Goal: Task Accomplishment & Management: Use online tool/utility

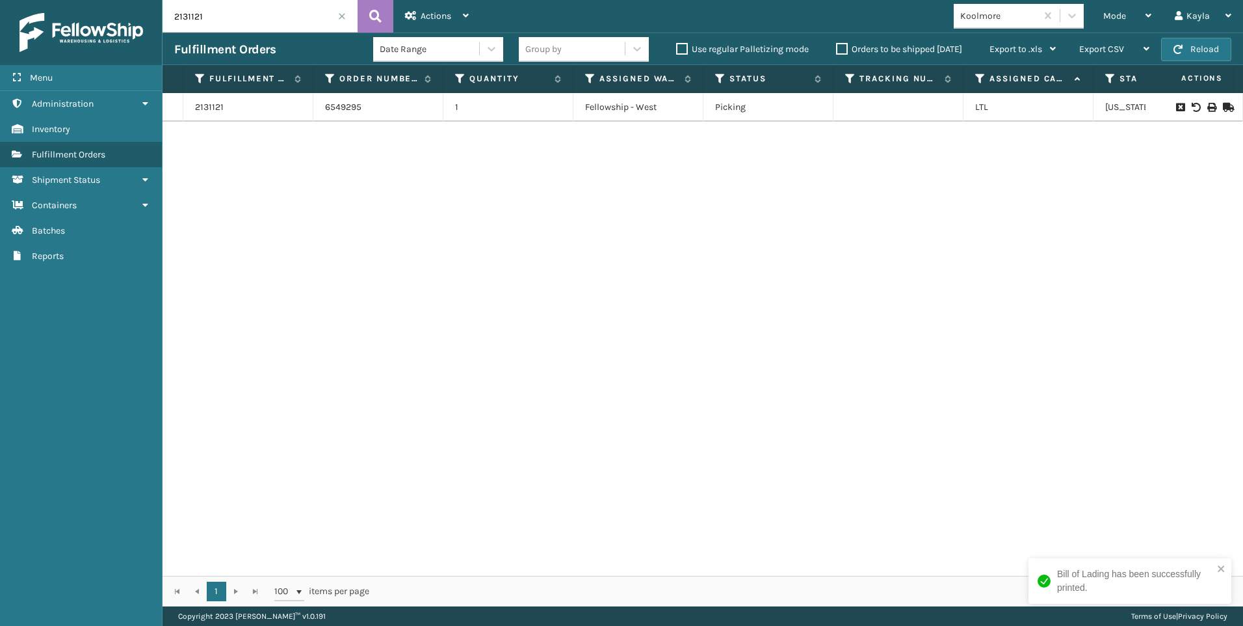
click at [341, 14] on span at bounding box center [342, 16] width 8 height 8
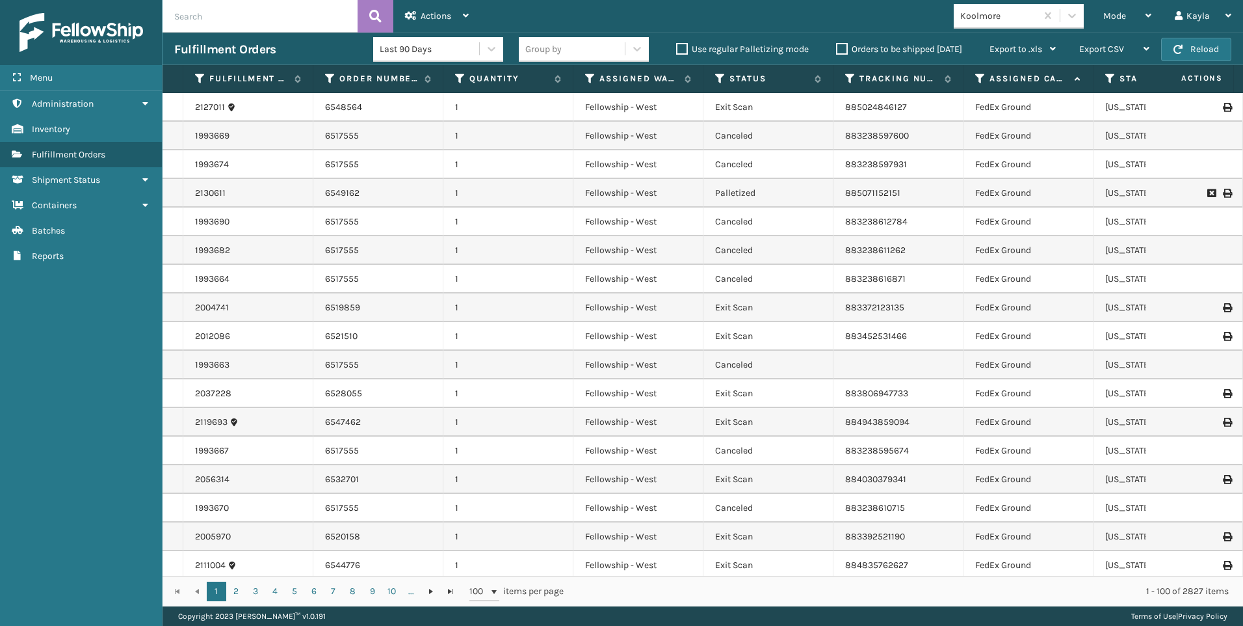
click at [1120, 20] on span "Mode" at bounding box center [1115, 15] width 23 height 11
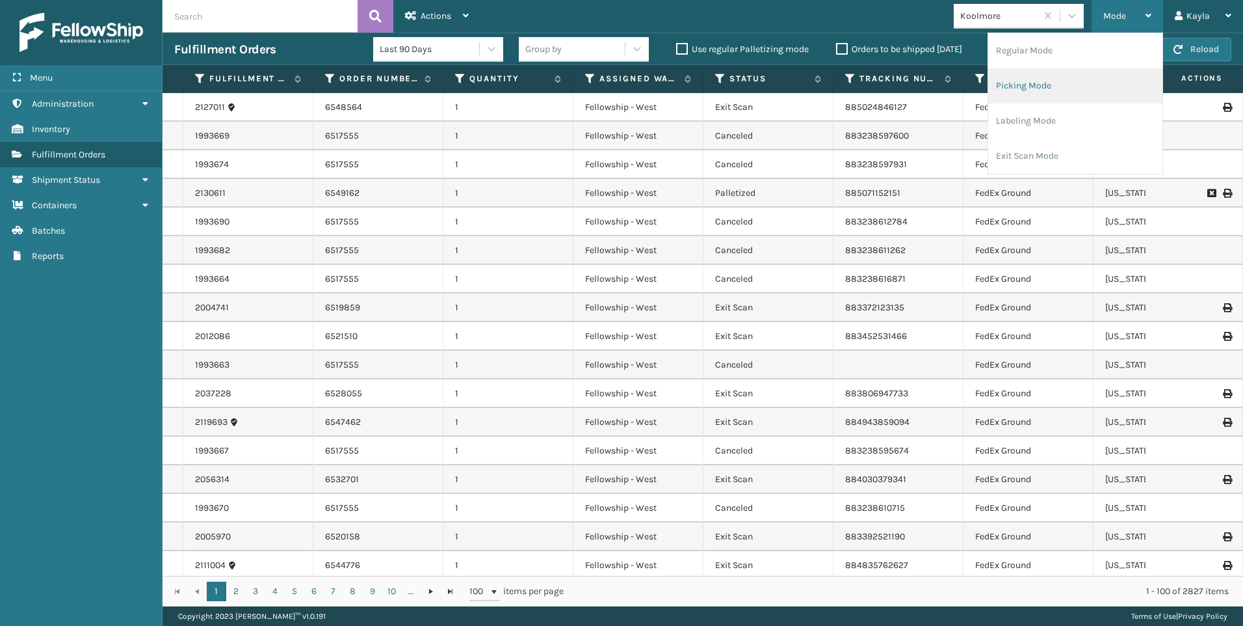
click at [1048, 80] on li "Picking Mode" at bounding box center [1076, 85] width 174 height 35
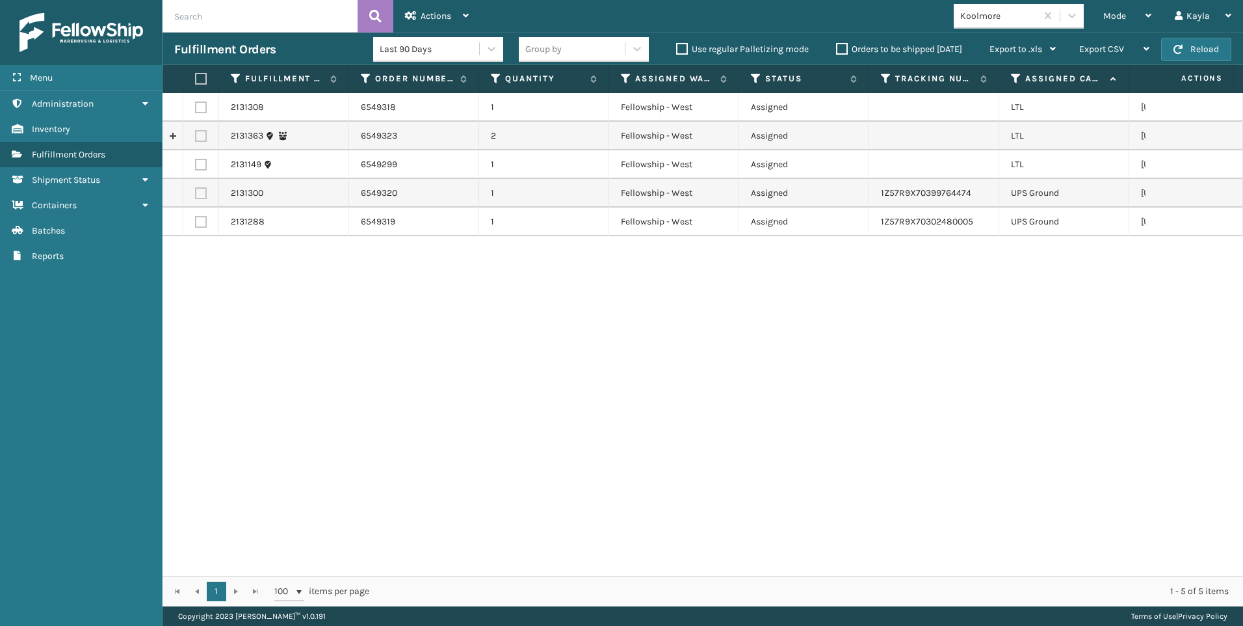
click at [205, 100] on td at bounding box center [201, 107] width 36 height 29
click at [201, 105] on label at bounding box center [201, 107] width 12 height 12
click at [196, 105] on input "checkbox" at bounding box center [195, 105] width 1 height 8
checkbox input "true"
click at [201, 136] on label at bounding box center [201, 136] width 12 height 12
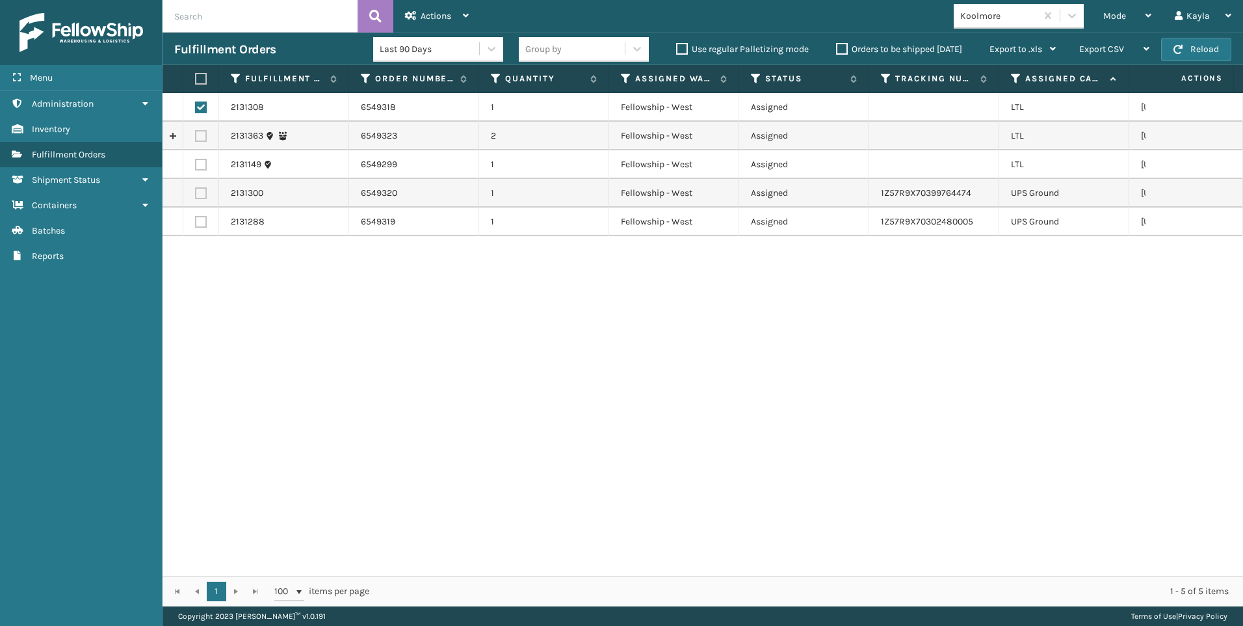
click at [196, 136] on input "checkbox" at bounding box center [195, 134] width 1 height 8
checkbox input "true"
click at [202, 159] on td at bounding box center [201, 164] width 36 height 29
click at [202, 165] on label at bounding box center [201, 165] width 12 height 12
click at [196, 165] on input "checkbox" at bounding box center [195, 163] width 1 height 8
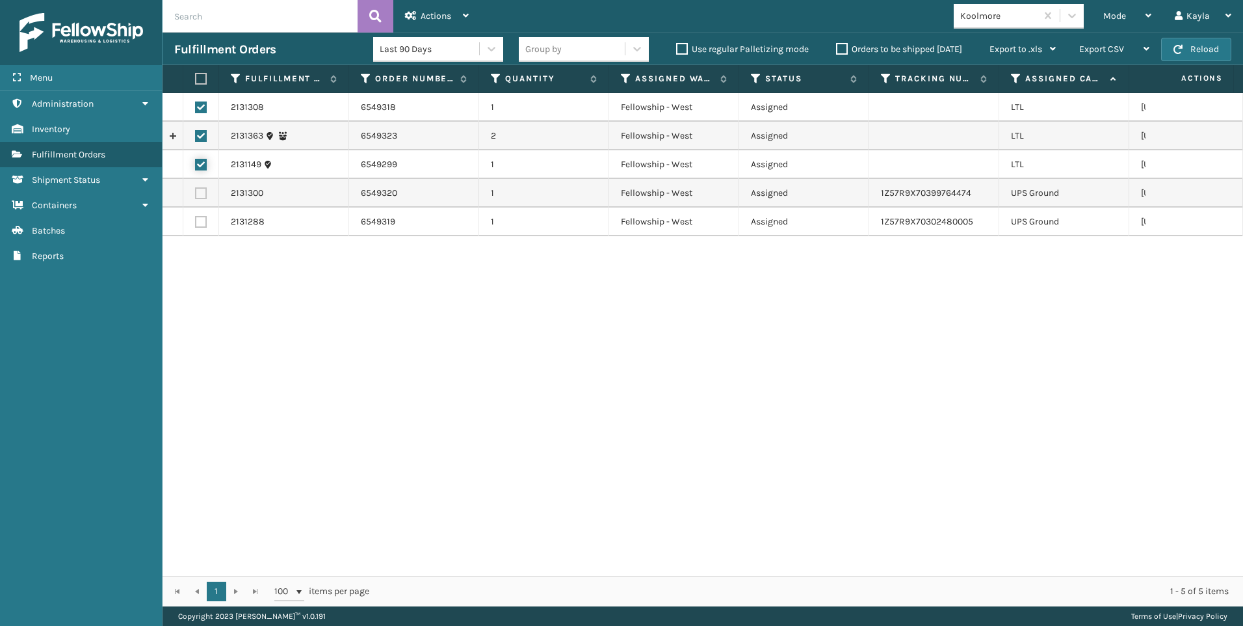
checkbox input "true"
drag, startPoint x: 431, startPoint y: 7, endPoint x: 456, endPoint y: 21, distance: 28.6
click at [429, 7] on div "Actions" at bounding box center [437, 16] width 64 height 33
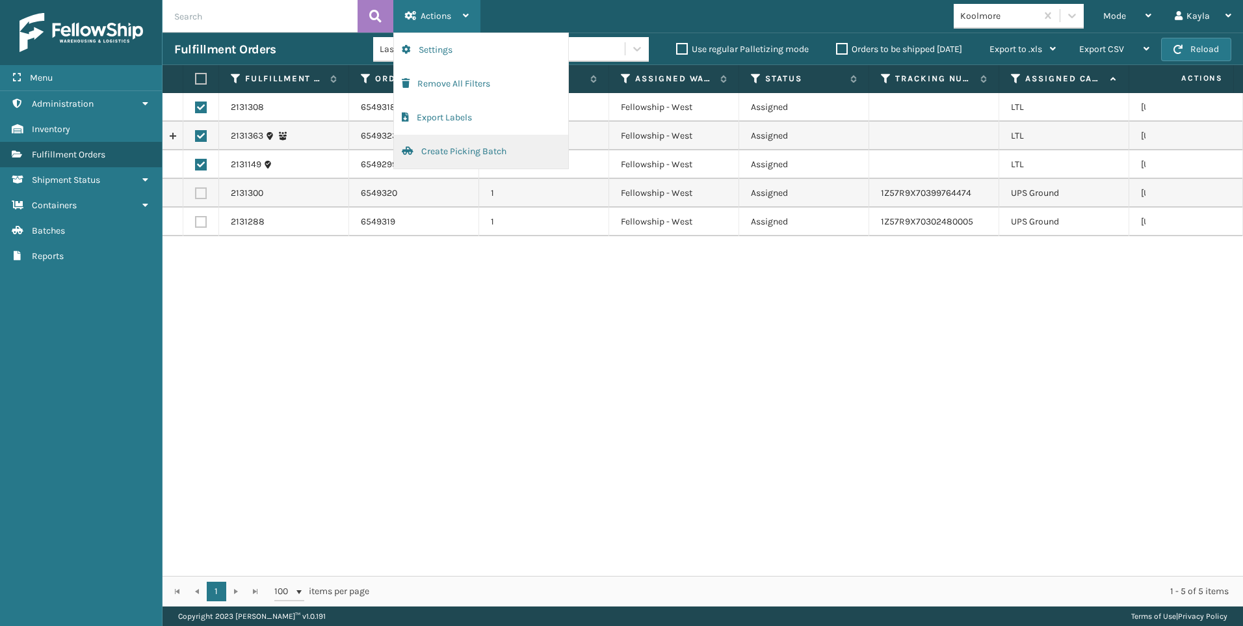
click at [450, 148] on button "Create Picking Batch" at bounding box center [481, 152] width 174 height 34
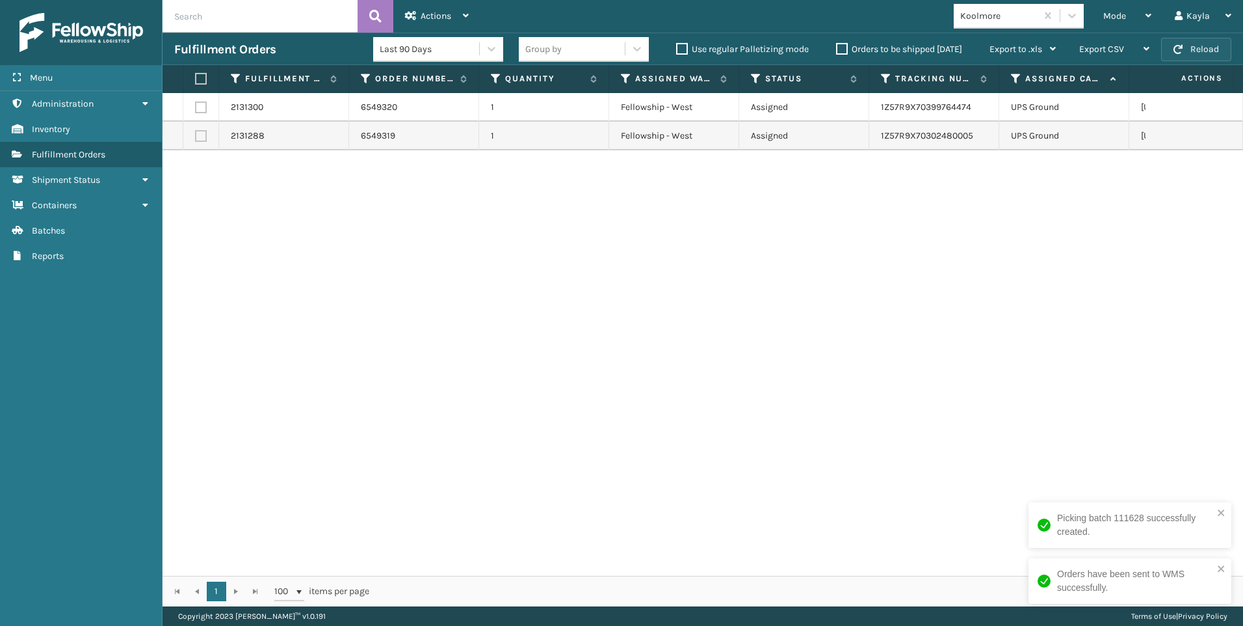
click at [1202, 59] on button "Reload" at bounding box center [1197, 49] width 70 height 23
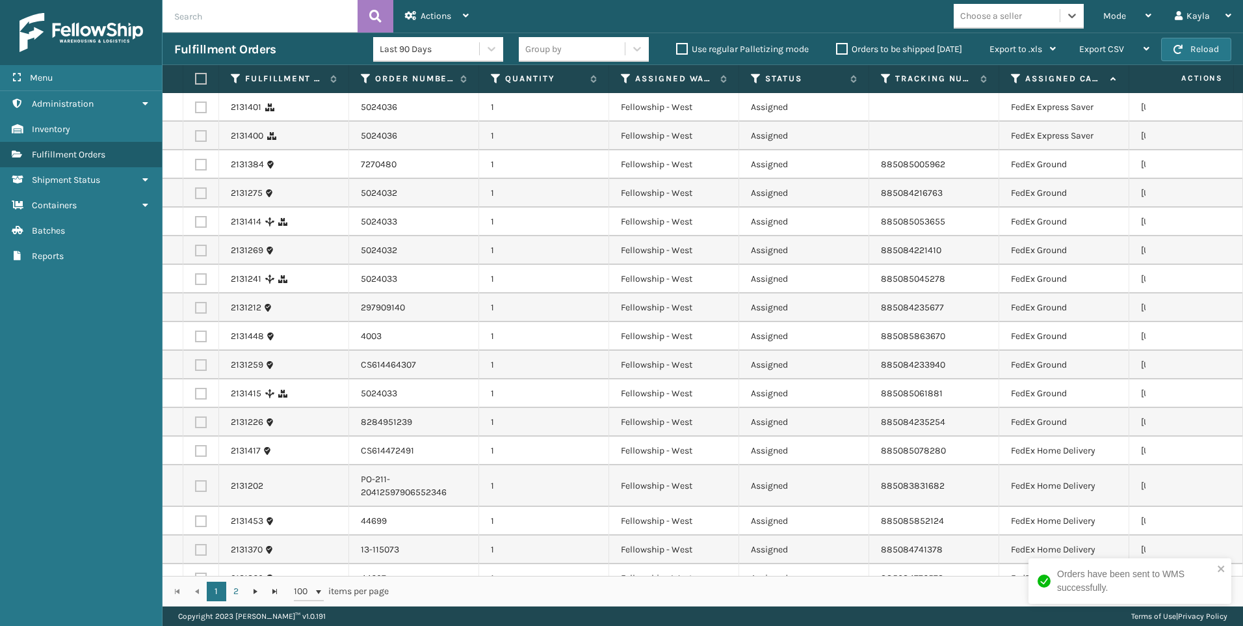
click at [1005, 27] on div "Choose a seller" at bounding box center [1019, 16] width 130 height 25
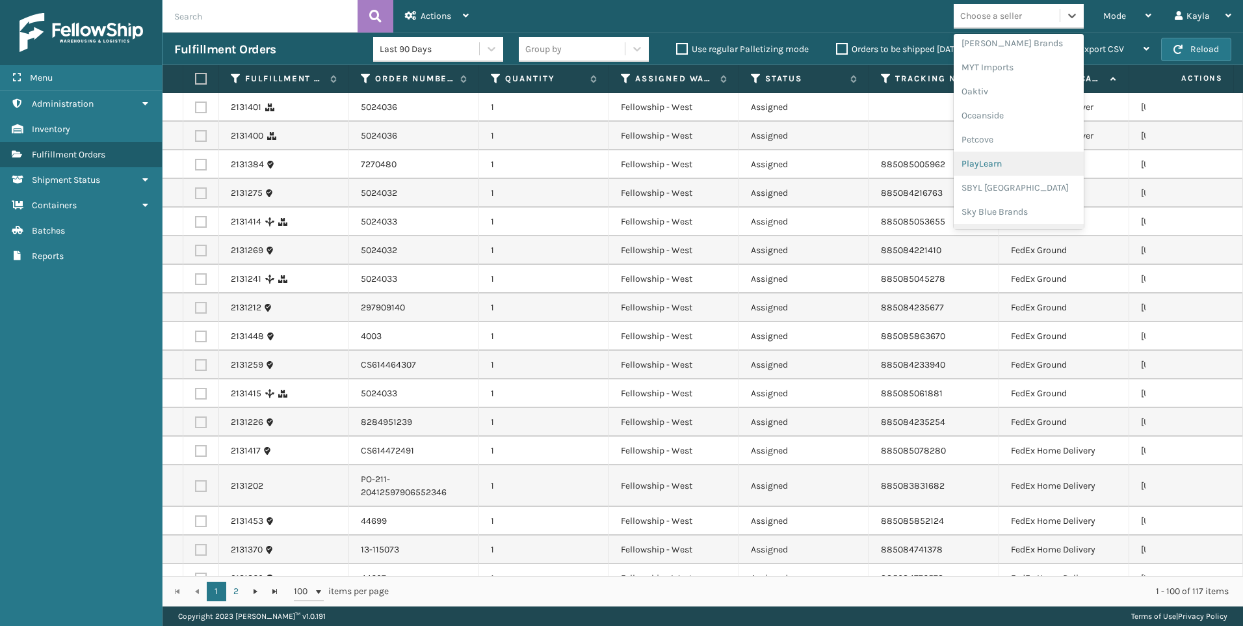
scroll to position [652, 0]
click at [1009, 185] on div "SleepGeekz" at bounding box center [1019, 190] width 130 height 24
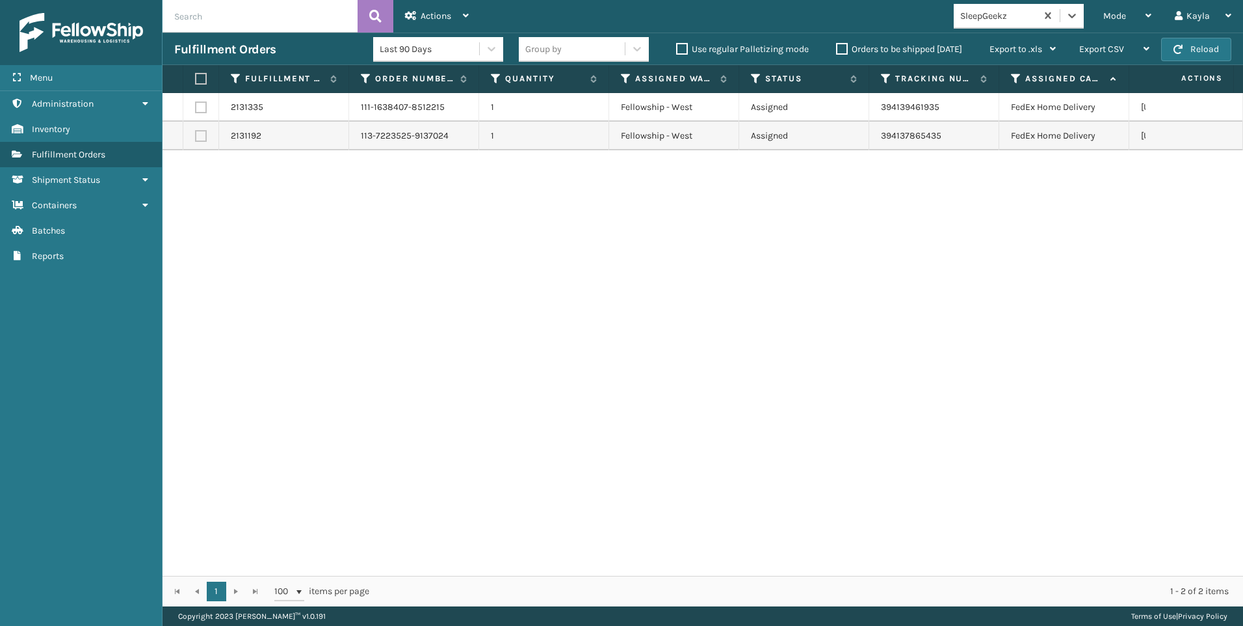
click at [1037, 23] on div "SleepGeekz" at bounding box center [995, 15] width 83 height 21
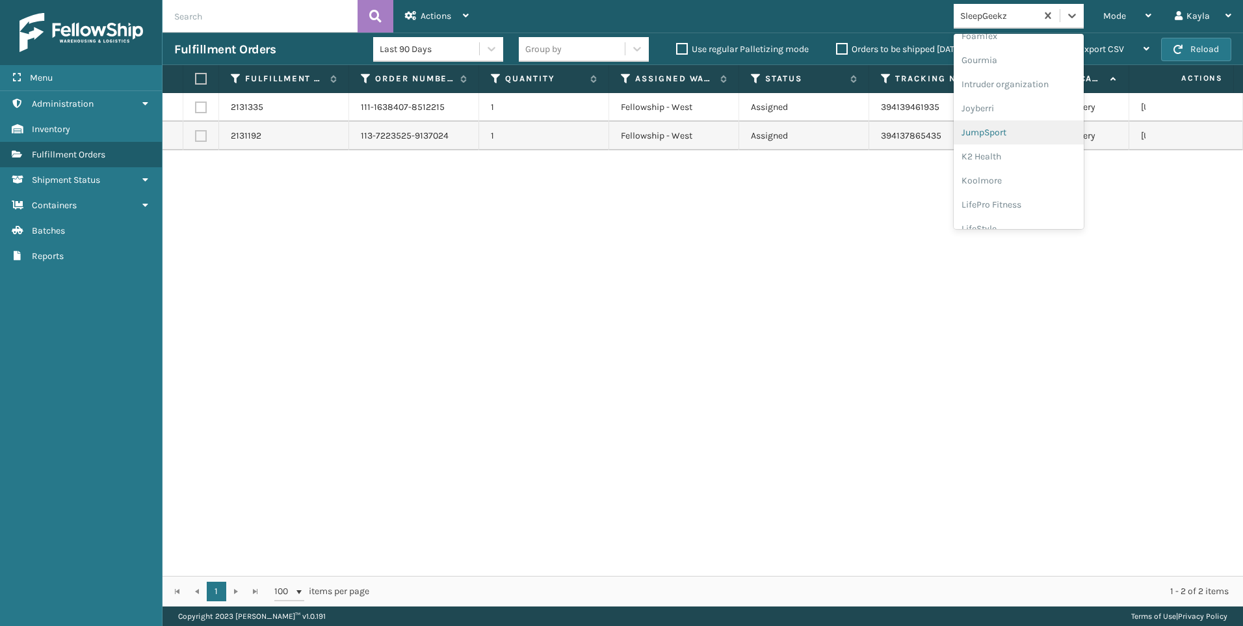
scroll to position [412, 0]
click at [1018, 90] on div "Koolmore" at bounding box center [1019, 94] width 130 height 24
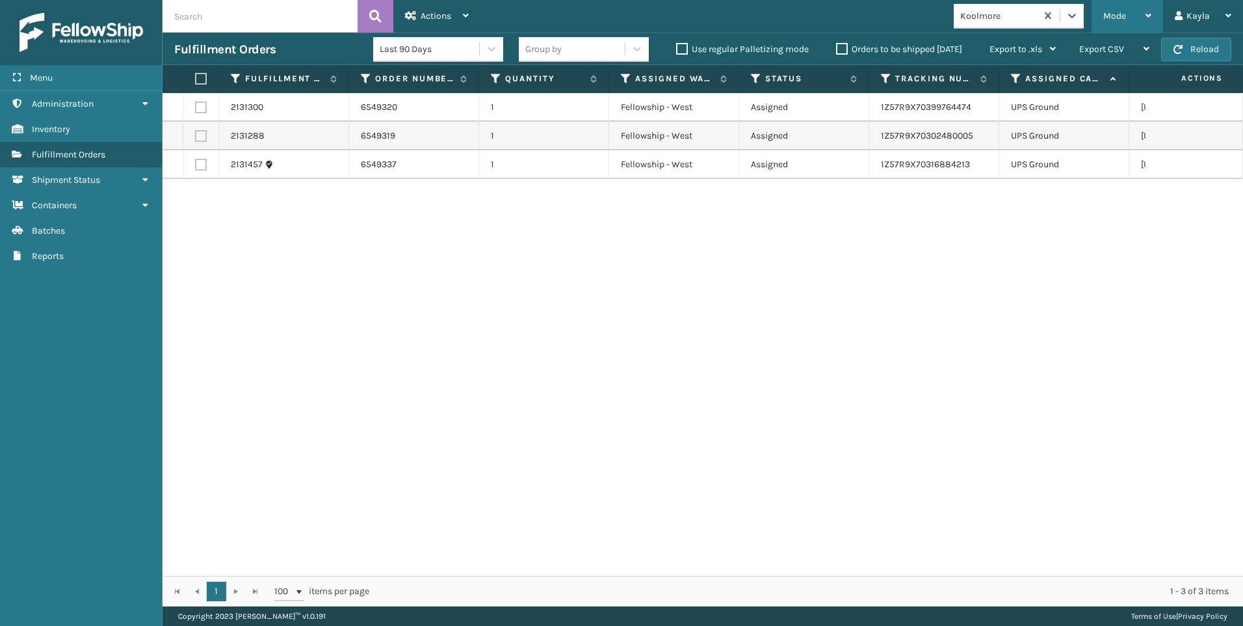
click at [1122, 23] on div "Mode" at bounding box center [1128, 16] width 48 height 33
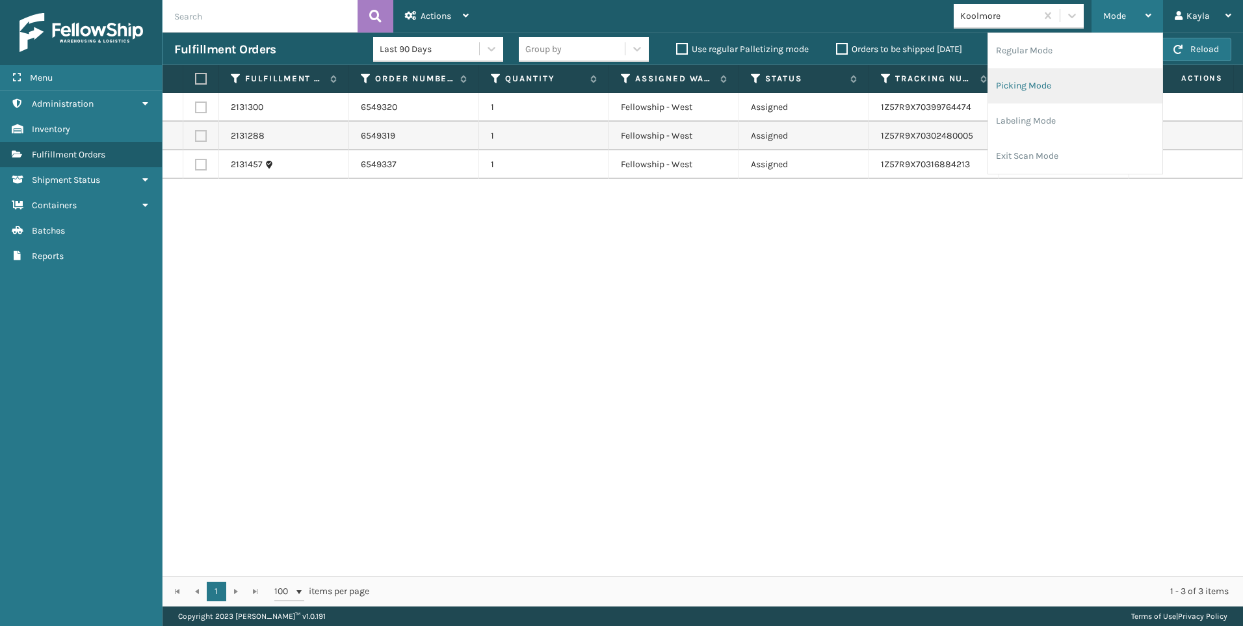
click at [1094, 83] on li "Picking Mode" at bounding box center [1076, 85] width 174 height 35
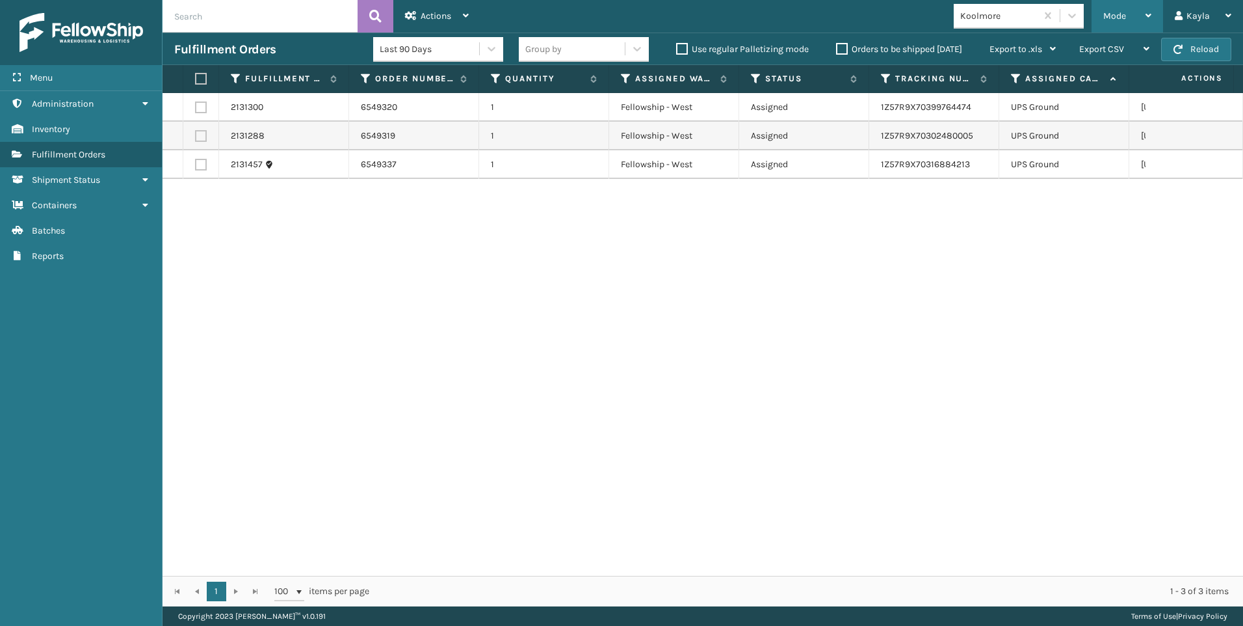
click at [1098, 16] on div "Mode Regular Mode Picking Mode Labeling Mode Exit Scan Mode" at bounding box center [1128, 16] width 72 height 33
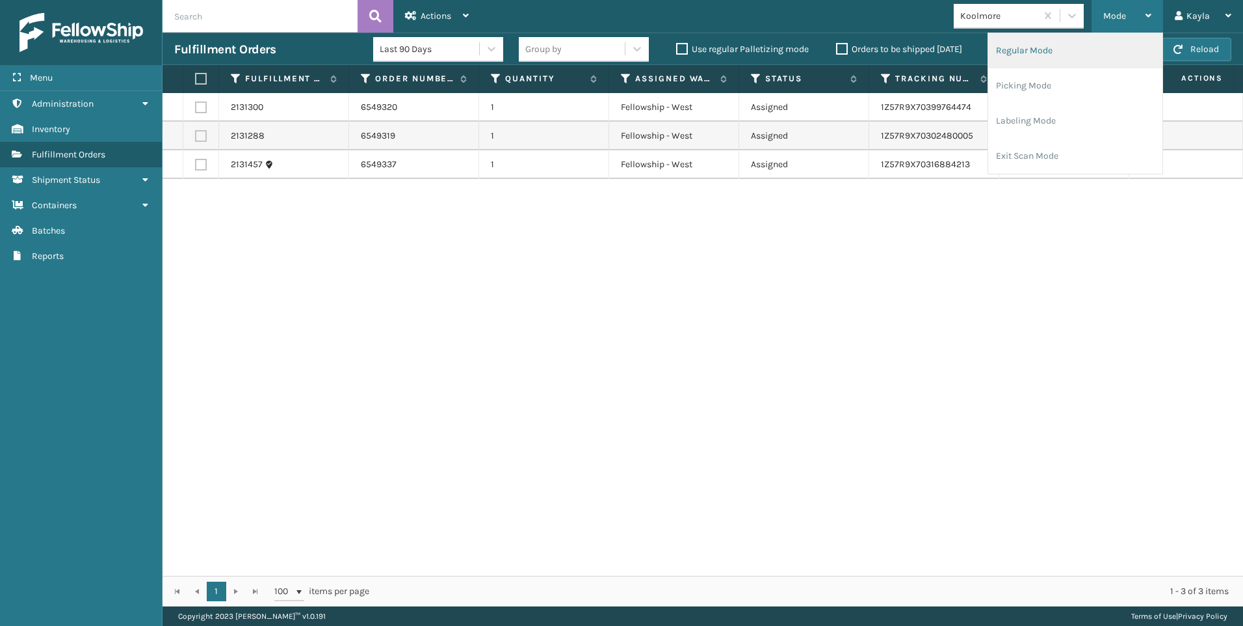
click at [1065, 53] on li "Regular Mode" at bounding box center [1076, 50] width 174 height 35
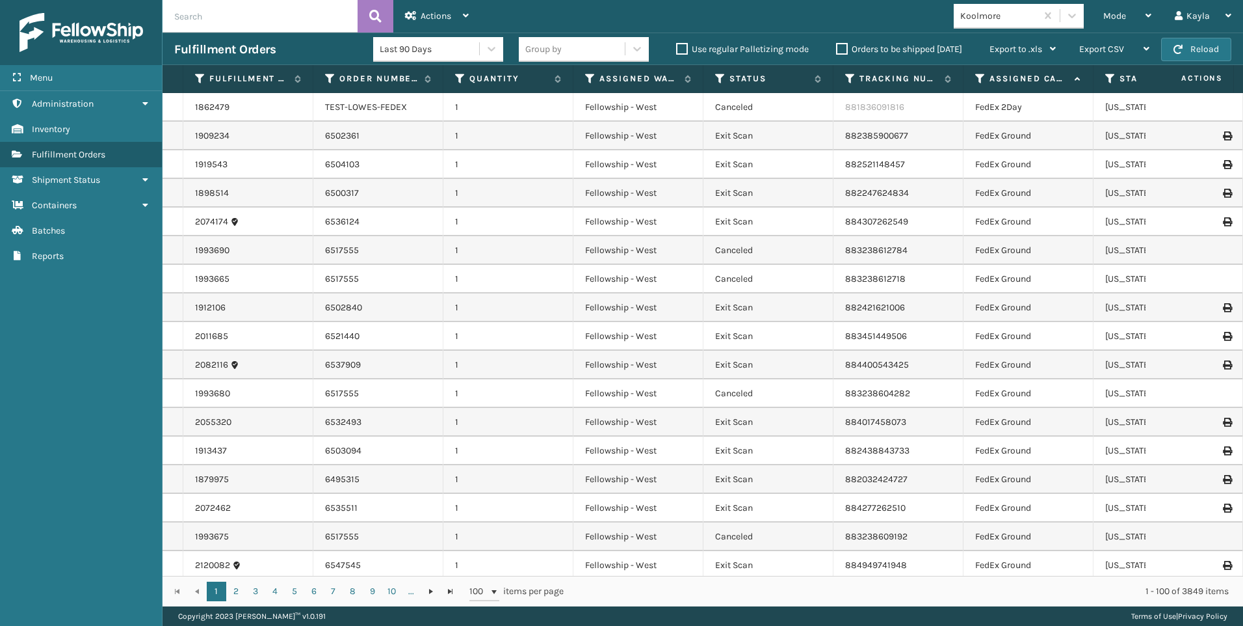
click at [255, 9] on input "text" at bounding box center [260, 16] width 195 height 33
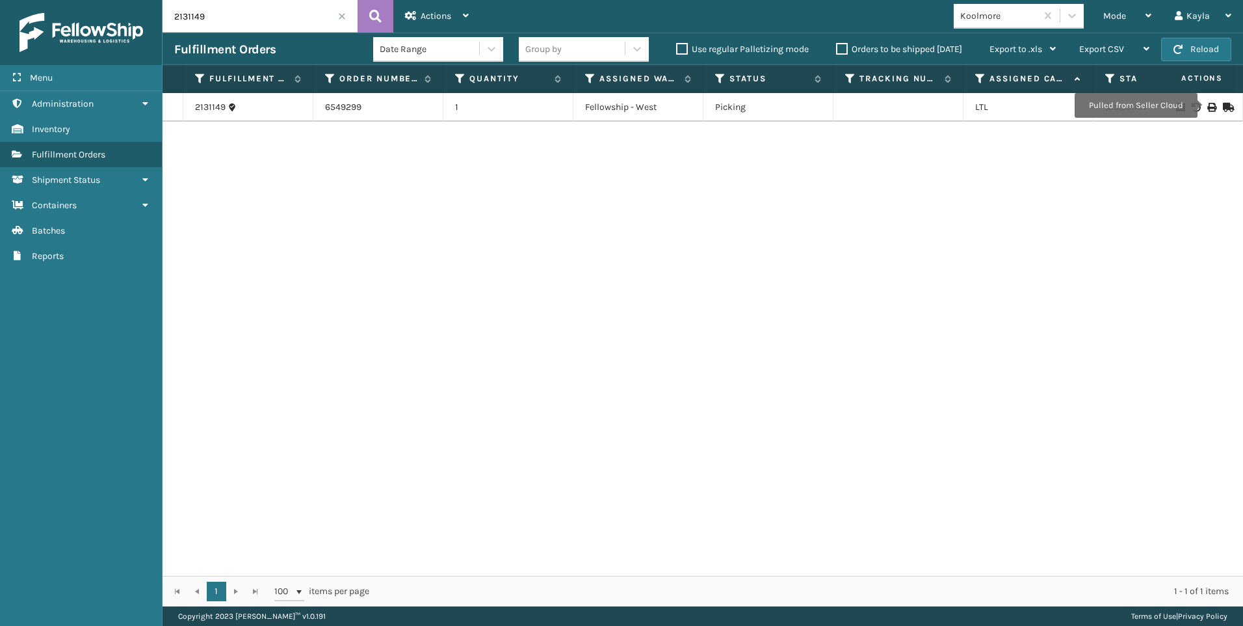
click at [1208, 109] on icon at bounding box center [1212, 107] width 8 height 9
drag, startPoint x: 205, startPoint y: 7, endPoint x: 119, endPoint y: 13, distance: 86.0
click at [119, 0] on div "Menu Shipment Status Administration Shipment Status Inventory Shipment Status F…" at bounding box center [621, 0] width 1243 height 0
click at [1208, 110] on icon at bounding box center [1212, 107] width 8 height 9
drag, startPoint x: 228, startPoint y: 14, endPoint x: 49, endPoint y: 20, distance: 179.0
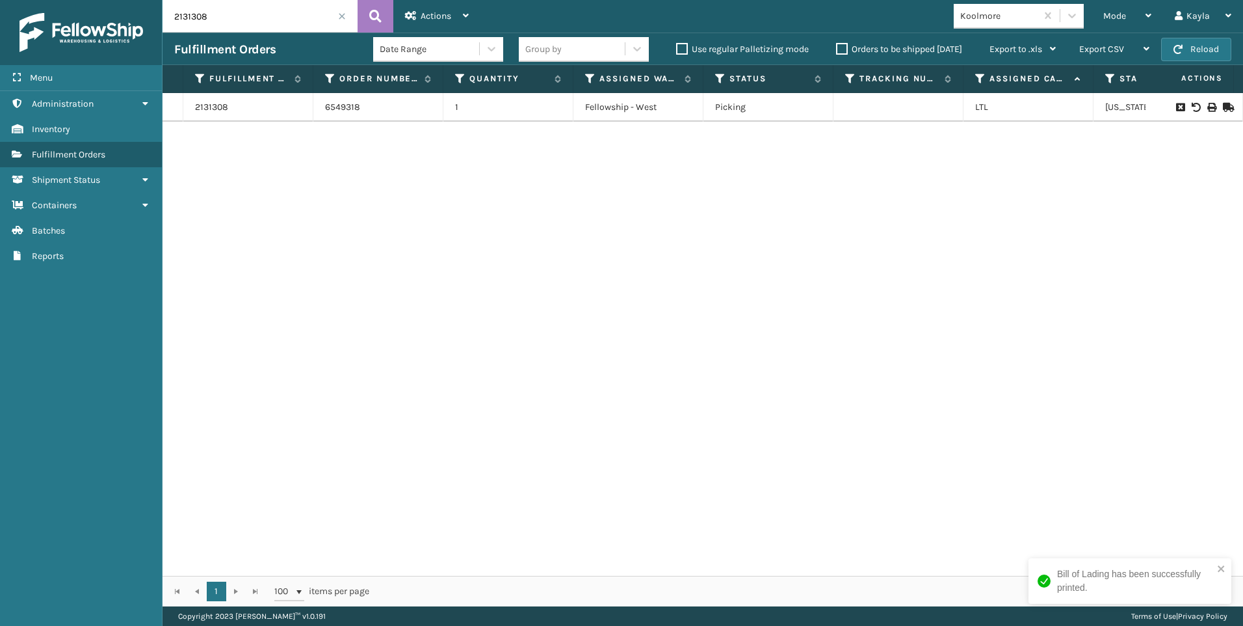
click at [68, 0] on div "Menu Shipment Status Administration Shipment Status Inventory Shipment Status F…" at bounding box center [621, 0] width 1243 height 0
type input "2131363"
click at [1208, 105] on icon at bounding box center [1212, 107] width 8 height 9
